Goal: Book appointment/travel/reservation

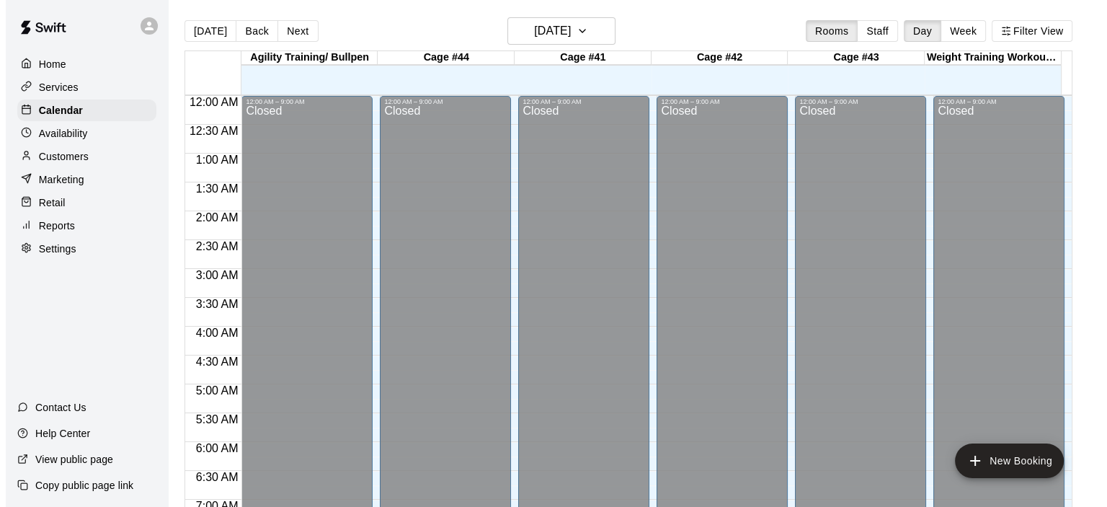
scroll to position [884, 0]
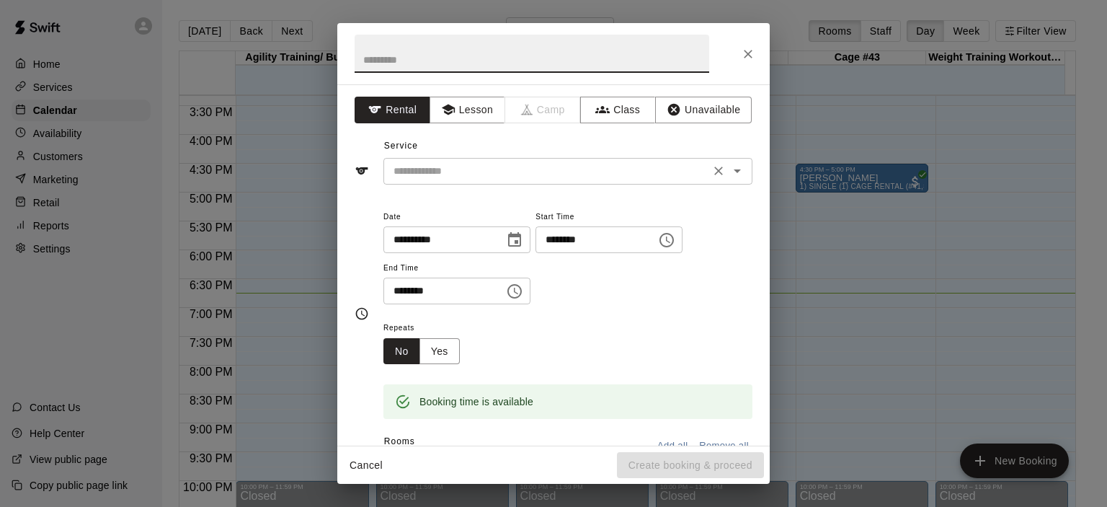
click at [732, 175] on icon "Open" at bounding box center [737, 170] width 17 height 17
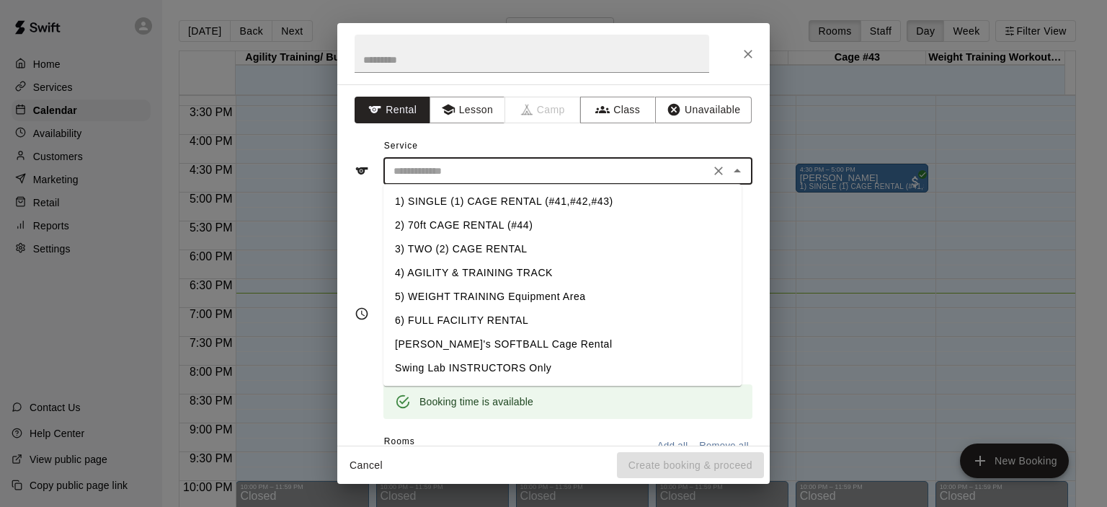
click at [528, 200] on li "1) SINGLE (1) CAGE RENTAL (#41,#42,#43)" at bounding box center [563, 202] width 358 height 24
type input "**********"
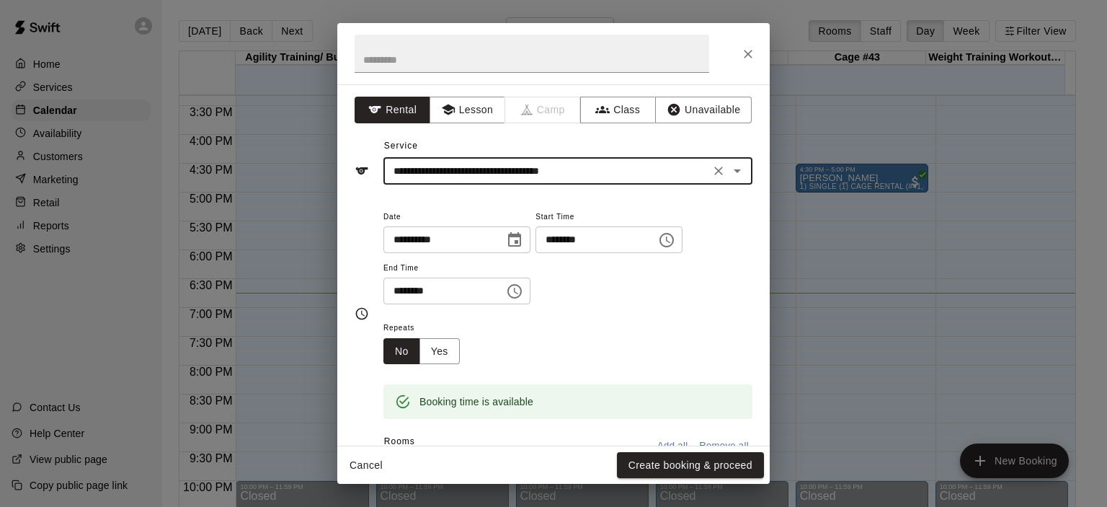
click at [523, 294] on icon "Choose time, selected time is 7:30 PM" at bounding box center [514, 291] width 17 height 17
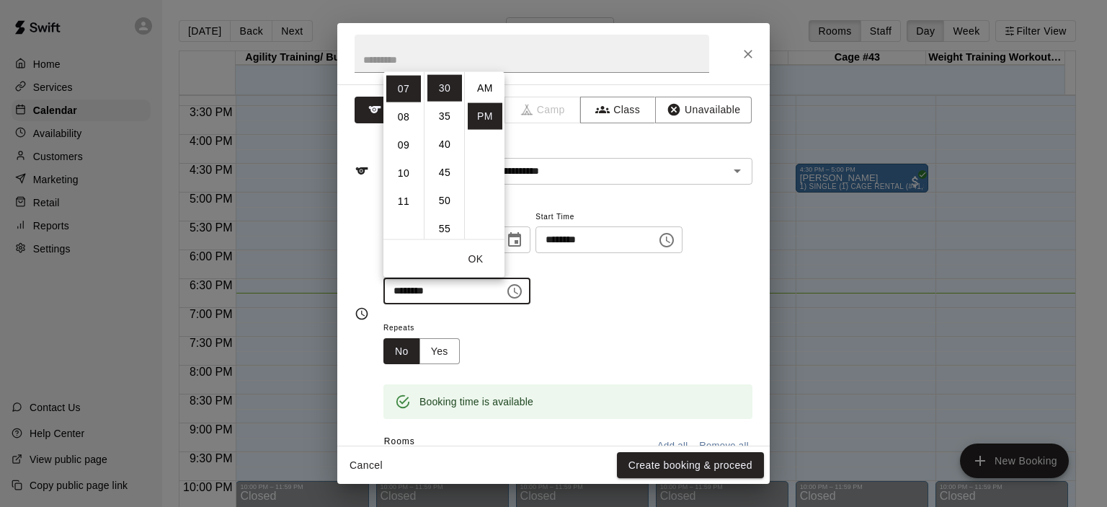
scroll to position [26, 0]
click at [402, 115] on li "08" at bounding box center [403, 116] width 35 height 27
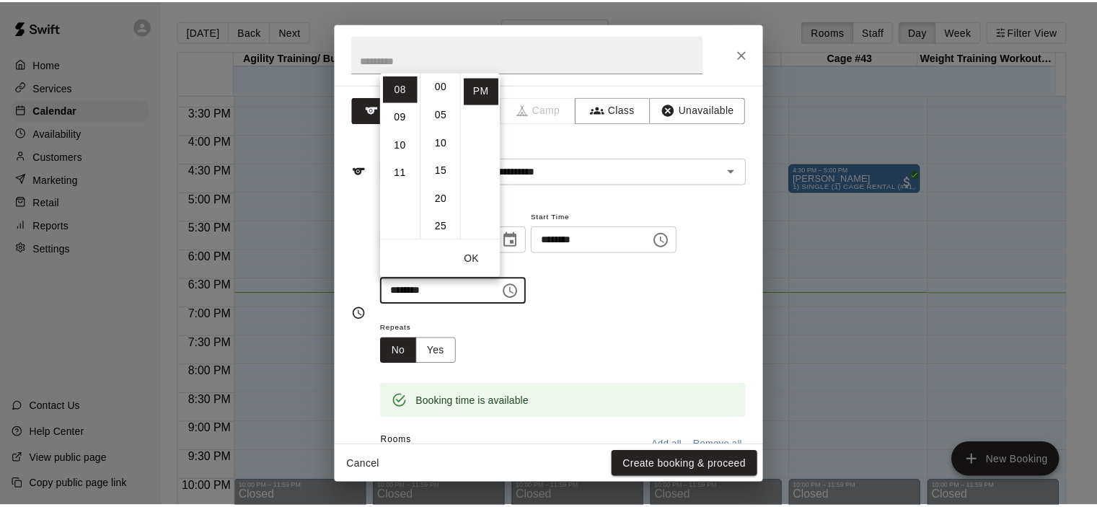
scroll to position [0, 0]
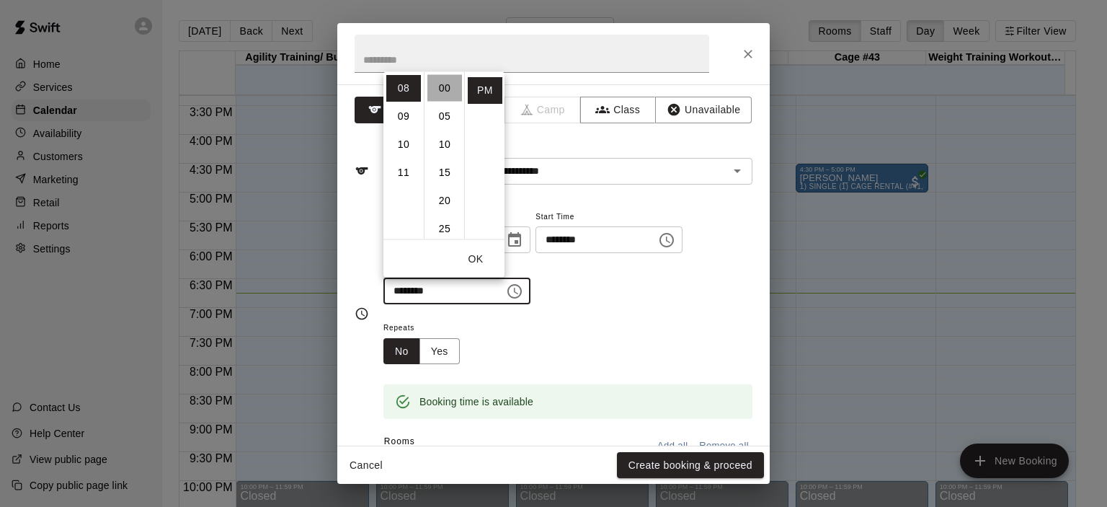
click at [445, 85] on li "00" at bounding box center [445, 87] width 35 height 27
type input "********"
click at [694, 465] on button "Create booking & proceed" at bounding box center [690, 465] width 147 height 27
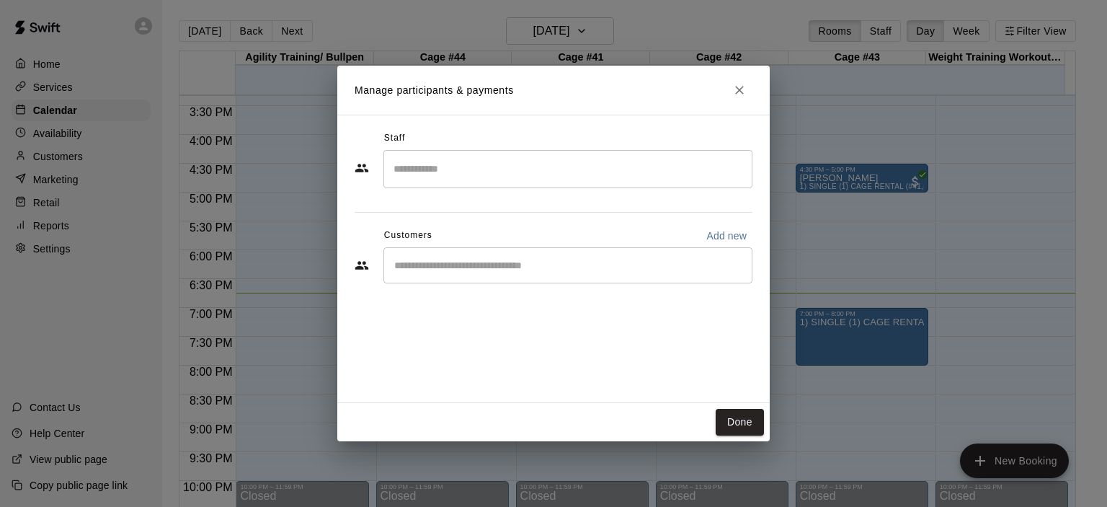
click at [526, 265] on input "Start typing to search customers..." at bounding box center [568, 265] width 356 height 14
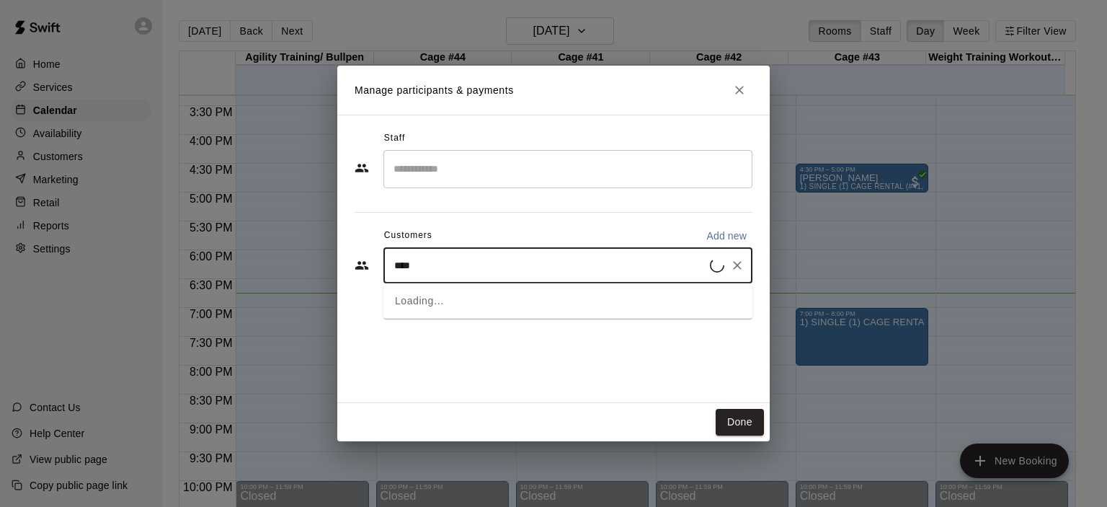
type input "*****"
click at [515, 291] on div "[PERSON_NAME]" at bounding box center [501, 298] width 155 height 15
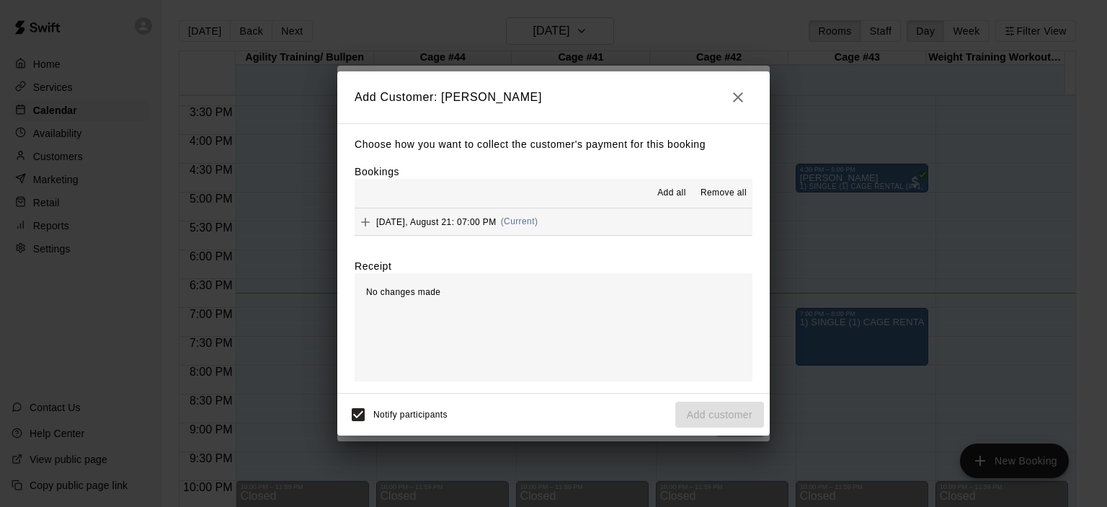
click at [526, 228] on div "[DATE], August 21: 07:00 PM (Current)" at bounding box center [446, 222] width 183 height 22
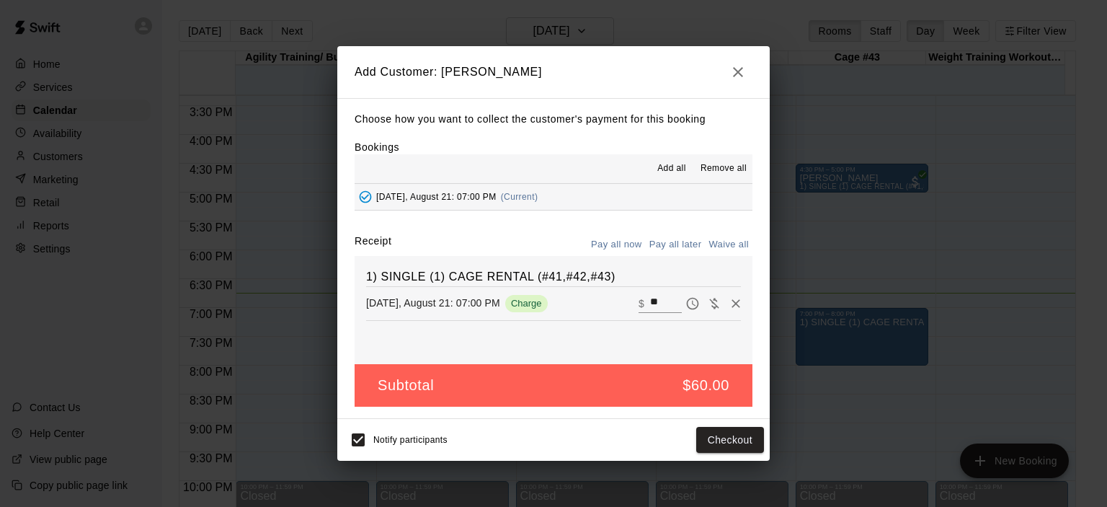
click at [675, 243] on button "Pay all later" at bounding box center [676, 245] width 60 height 22
click at [717, 439] on button "Add customer" at bounding box center [720, 440] width 89 height 27
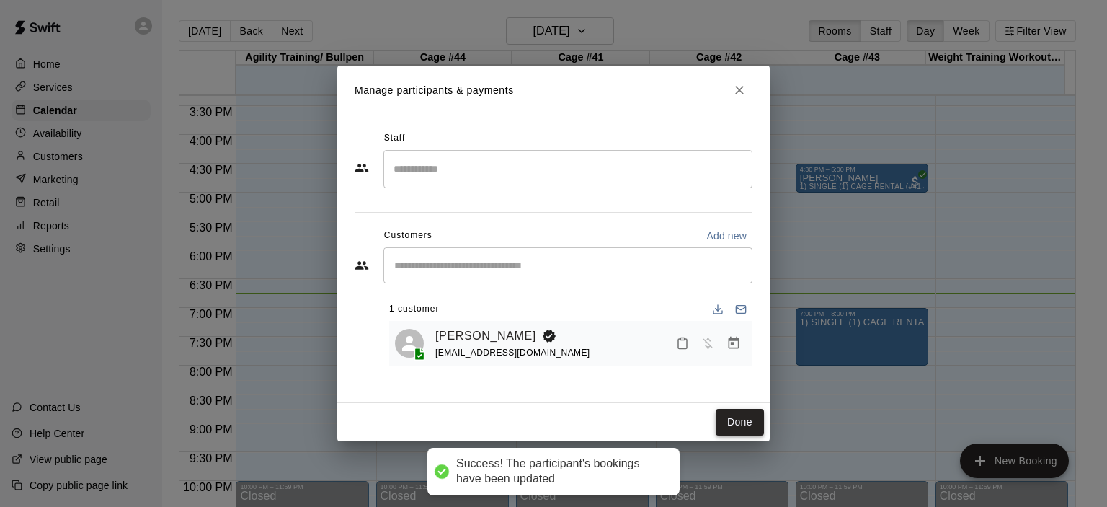
click at [736, 415] on button "Done" at bounding box center [740, 422] width 48 height 27
